Goal: Complete application form: Complete application form

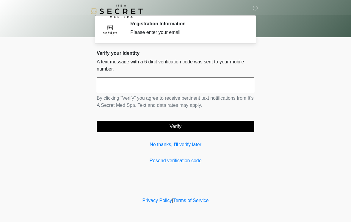
click at [169, 81] on input "text" at bounding box center [175, 84] width 157 height 15
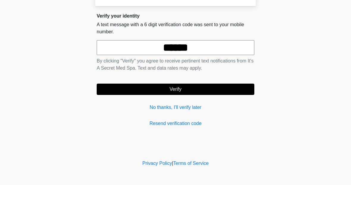
type input "******"
click at [158, 121] on button "Verify" at bounding box center [175, 126] width 157 height 11
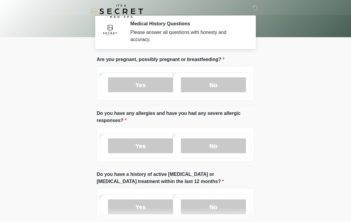
click at [219, 86] on label "No" at bounding box center [213, 84] width 65 height 15
click at [226, 149] on label "No" at bounding box center [213, 145] width 65 height 15
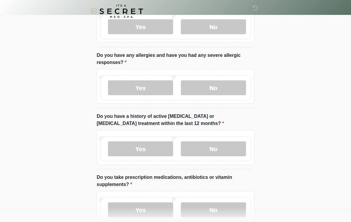
click at [223, 150] on label "No" at bounding box center [213, 148] width 65 height 15
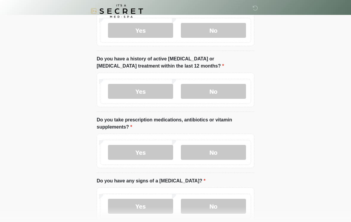
scroll to position [122, 0]
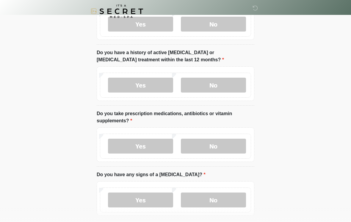
click at [147, 146] on label "Yes" at bounding box center [140, 145] width 65 height 15
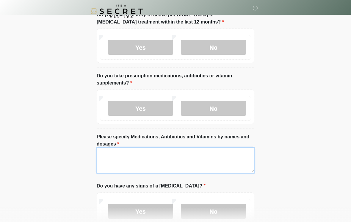
click at [167, 159] on textarea "Please specify Medications, Antibiotics and Vitamins by names and dosages" at bounding box center [175, 160] width 157 height 26
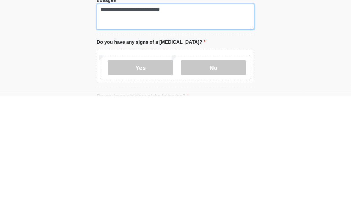
scroll to position [179, 0]
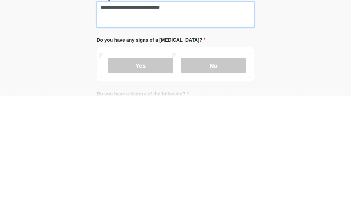
type textarea "**********"
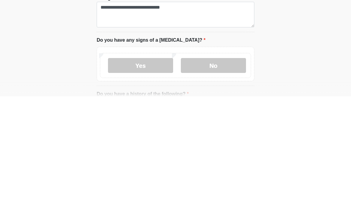
click at [206, 183] on label "No" at bounding box center [213, 190] width 65 height 15
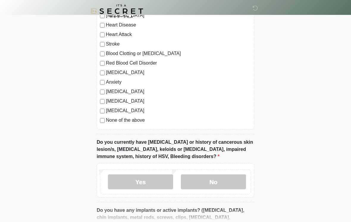
scroll to position [404, 0]
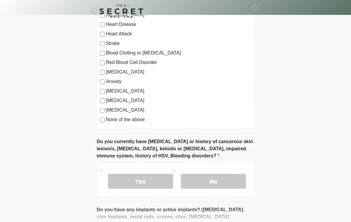
click at [134, 117] on label "None of the above" at bounding box center [178, 119] width 145 height 7
click at [111, 122] on label "None of the above" at bounding box center [178, 119] width 145 height 7
click at [115, 89] on label "[MEDICAL_DATA]" at bounding box center [178, 90] width 145 height 7
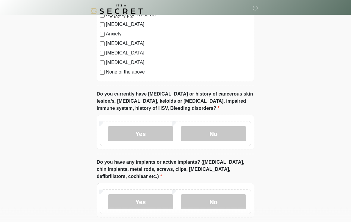
scroll to position [459, 0]
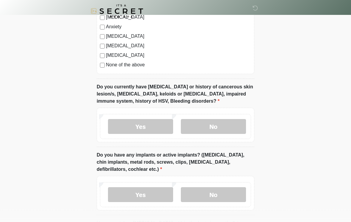
click at [229, 124] on label "No" at bounding box center [213, 126] width 65 height 15
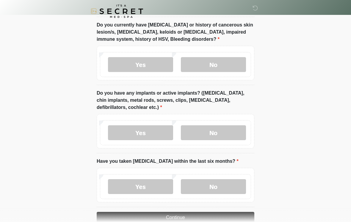
scroll to position [521, 0]
click at [146, 60] on label "Yes" at bounding box center [140, 64] width 65 height 15
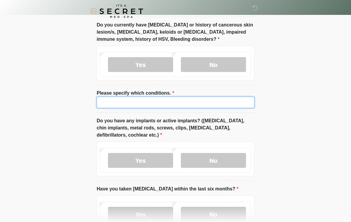
click at [190, 103] on input "Please specify which conditions." at bounding box center [175, 102] width 157 height 11
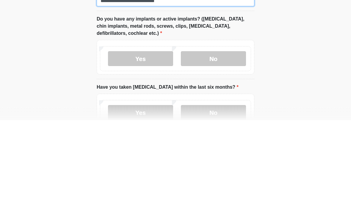
type input "**********"
click at [210, 153] on label "No" at bounding box center [213, 160] width 65 height 15
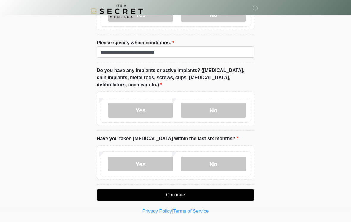
click at [219, 164] on label "No" at bounding box center [213, 163] width 65 height 15
click at [212, 194] on button "Continue" at bounding box center [175, 194] width 157 height 11
click at [188, 193] on button "Continue" at bounding box center [175, 194] width 157 height 11
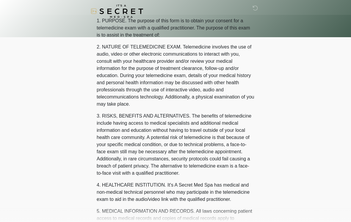
scroll to position [0, 0]
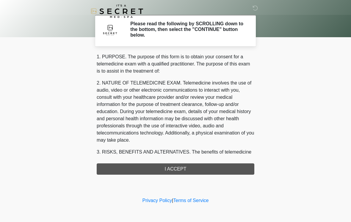
click at [232, 166] on div "1. PURPOSE. The purpose of this form is to obtain your consent for a telemedici…" at bounding box center [175, 113] width 157 height 121
click at [179, 171] on div "1. PURPOSE. The purpose of this form is to obtain your consent for a telemedici…" at bounding box center [175, 113] width 157 height 121
click at [179, 170] on div "1. PURPOSE. The purpose of this form is to obtain your consent for a telemedici…" at bounding box center [175, 113] width 157 height 121
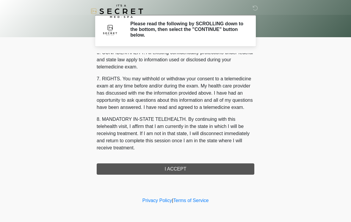
click at [178, 169] on div "1. PURPOSE. The purpose of this form is to obtain your consent for a telemedici…" at bounding box center [175, 113] width 157 height 121
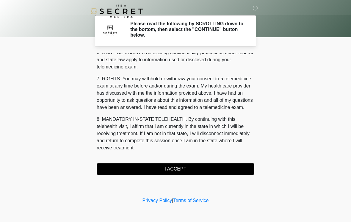
scroll to position [242, 0]
click at [182, 174] on button "I ACCEPT" at bounding box center [175, 168] width 157 height 11
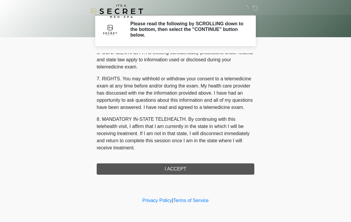
click at [182, 175] on div "‎ ‎ Please read the following by SCROLLING down to the bottom, then select the …" at bounding box center [175, 98] width 178 height 184
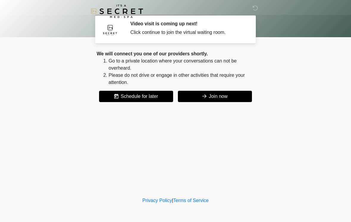
click at [215, 93] on button "Join now" at bounding box center [215, 96] width 74 height 11
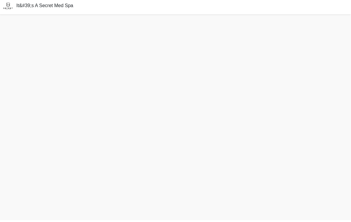
scroll to position [2, 0]
